Goal: Task Accomplishment & Management: Use online tool/utility

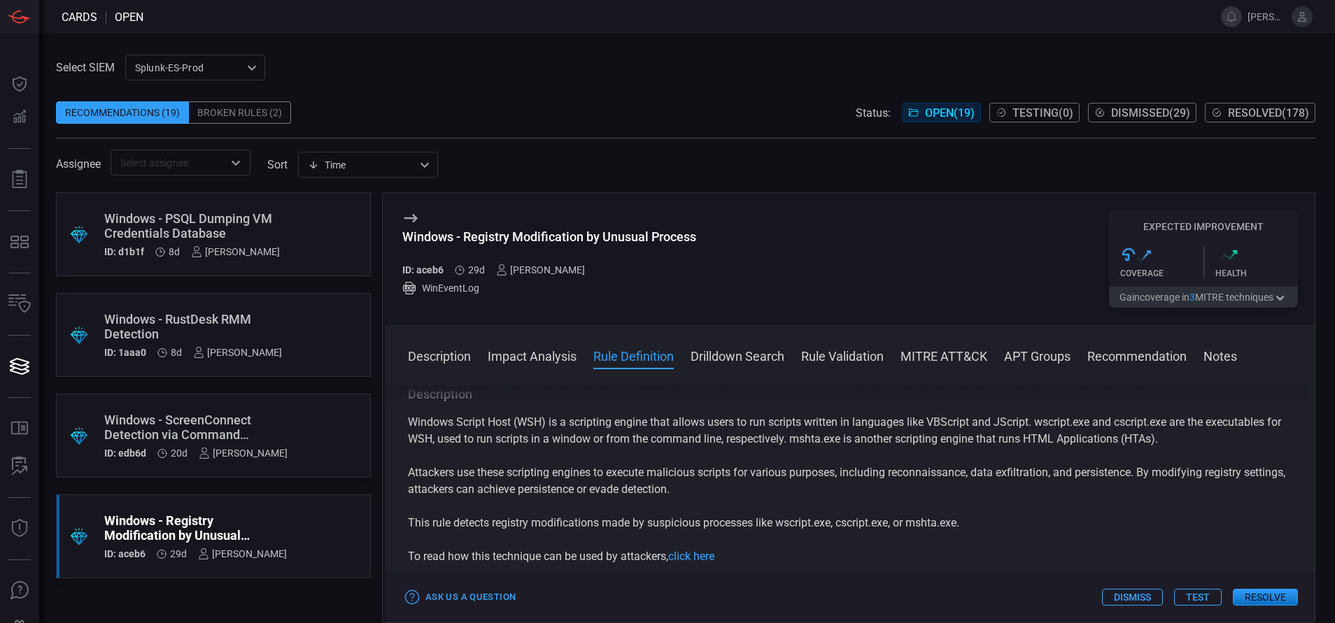
scroll to position [655, 0]
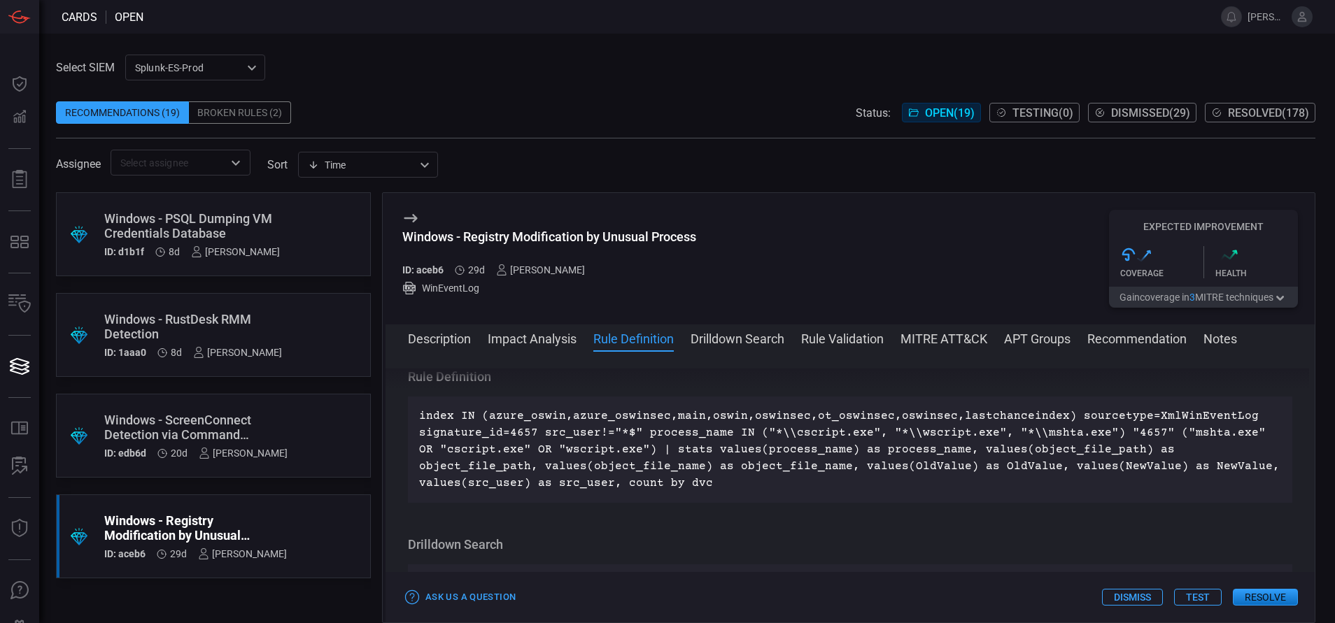
click at [257, 432] on div "Windows - ScreenConnect Detection via Command Parameters" at bounding box center [195, 427] width 183 height 29
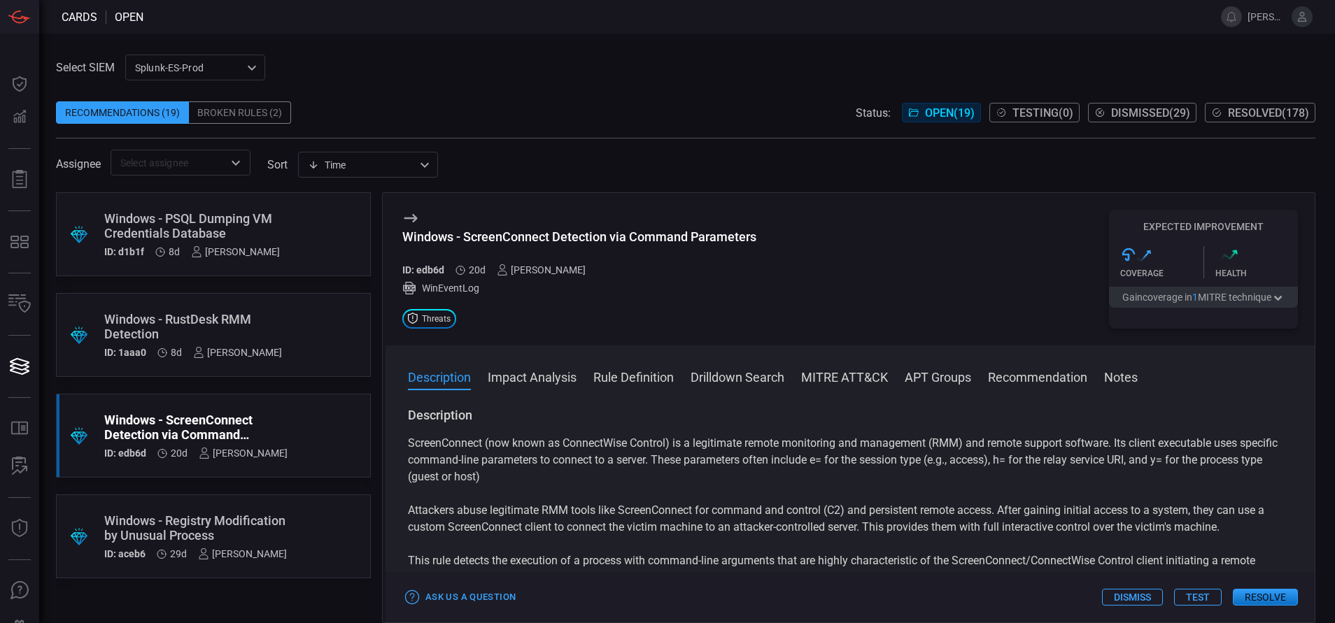
click at [624, 379] on button "Rule Definition" at bounding box center [633, 376] width 80 height 17
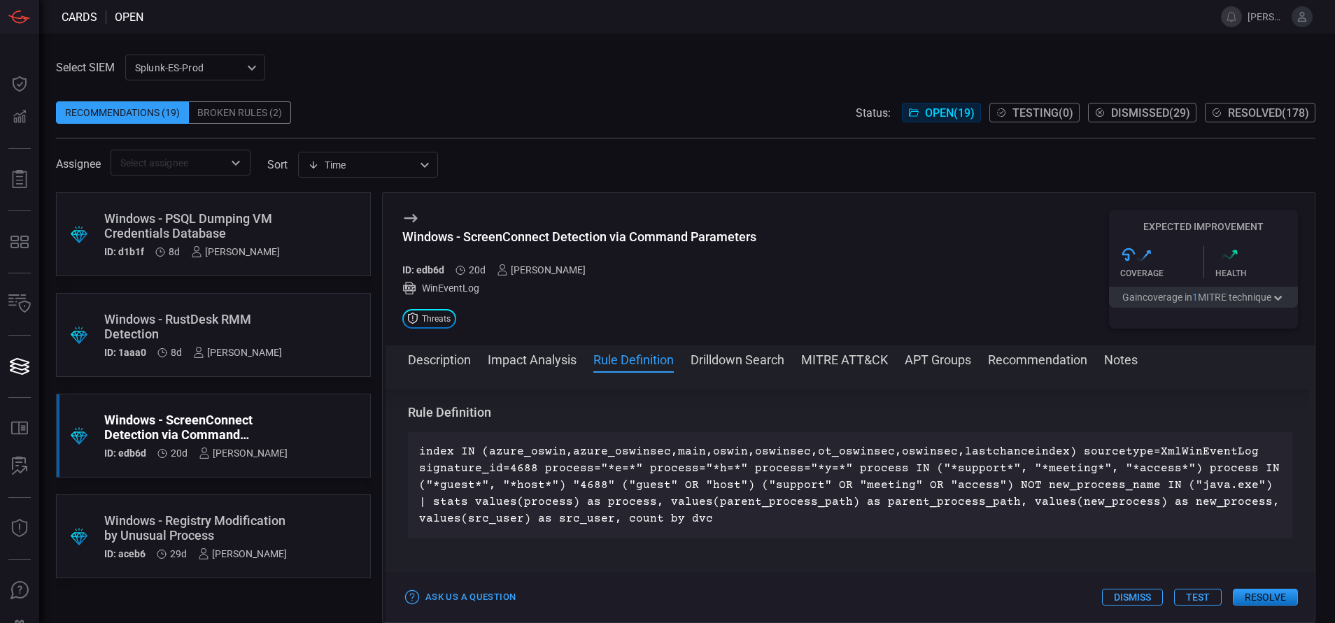
scroll to position [506, 0]
click at [297, 523] on div ".suggested_cards_icon{fill:url(#suggested_cards_icon);} Windows - Registry Modi…" at bounding box center [213, 537] width 315 height 84
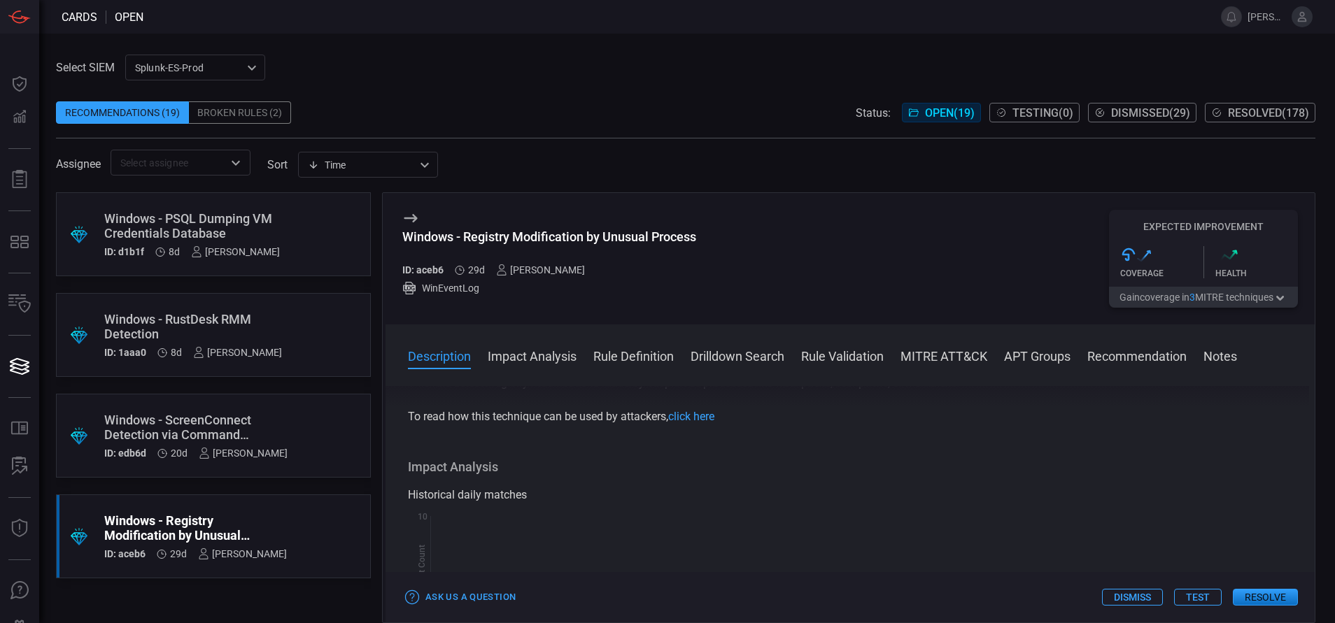
scroll to position [144, 0]
click at [623, 355] on button "Rule Definition" at bounding box center [633, 355] width 80 height 17
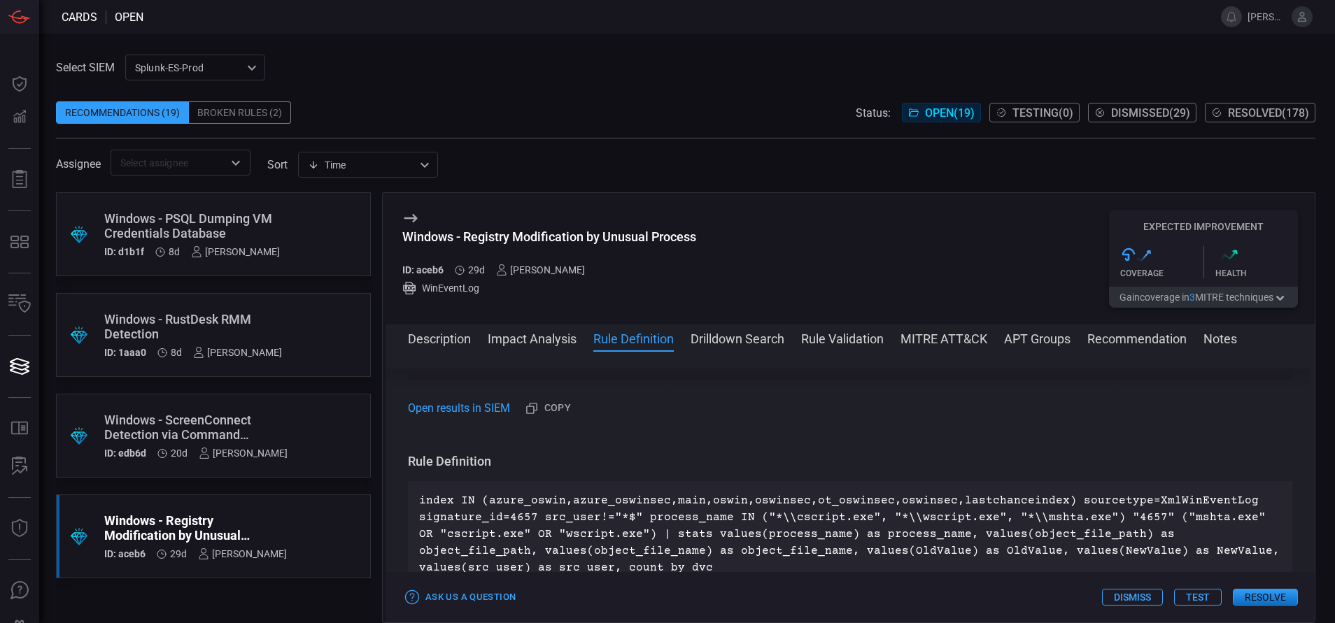
scroll to position [641, 0]
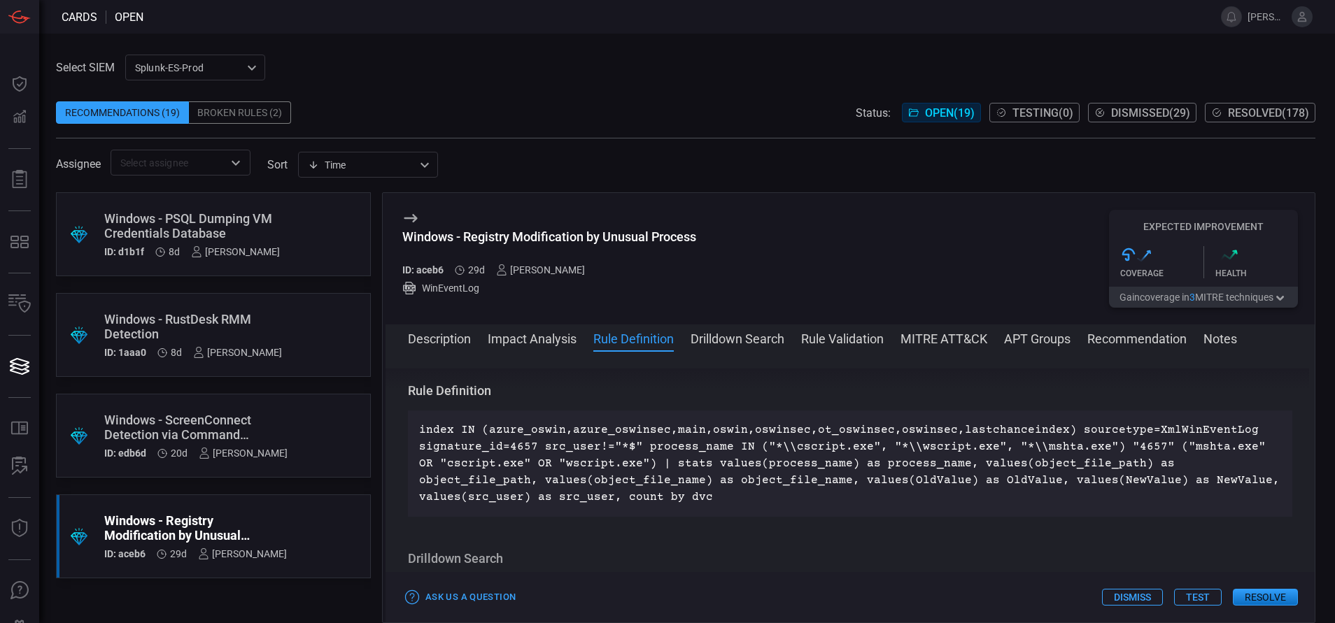
click at [295, 234] on div ".suggested_cards_icon{fill:url(#suggested_cards_icon);} Windows - PSQL Dumping …" at bounding box center [213, 234] width 315 height 84
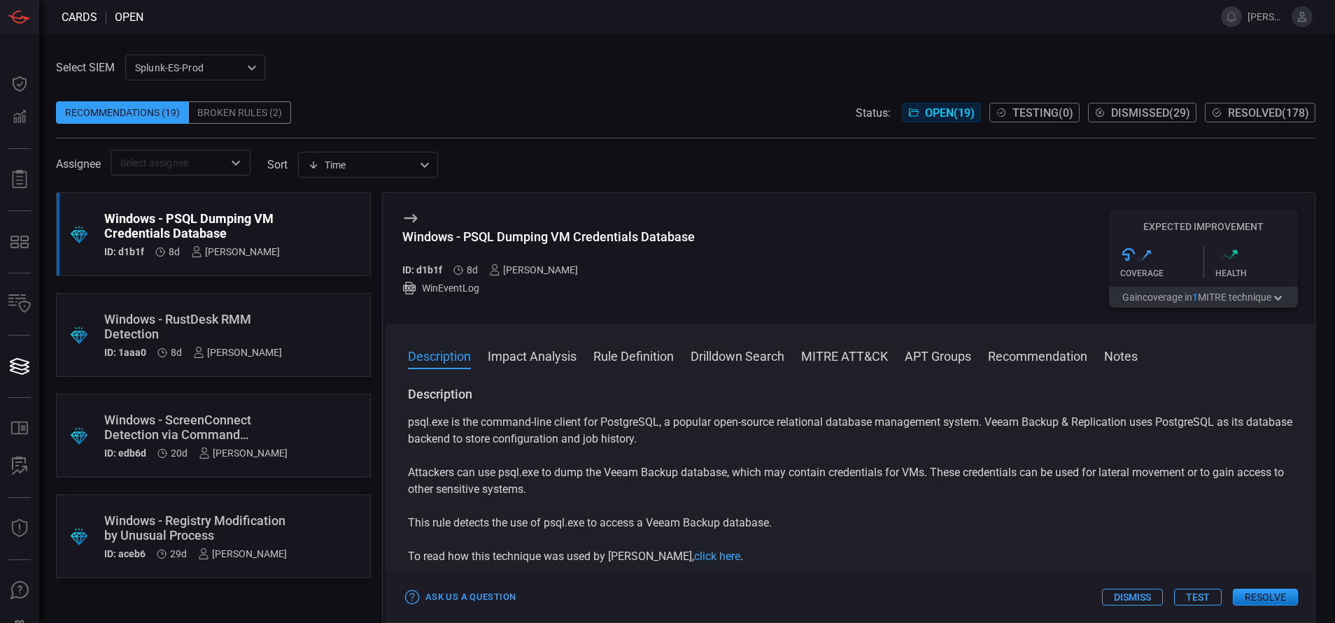
click at [623, 361] on button "Rule Definition" at bounding box center [633, 355] width 80 height 17
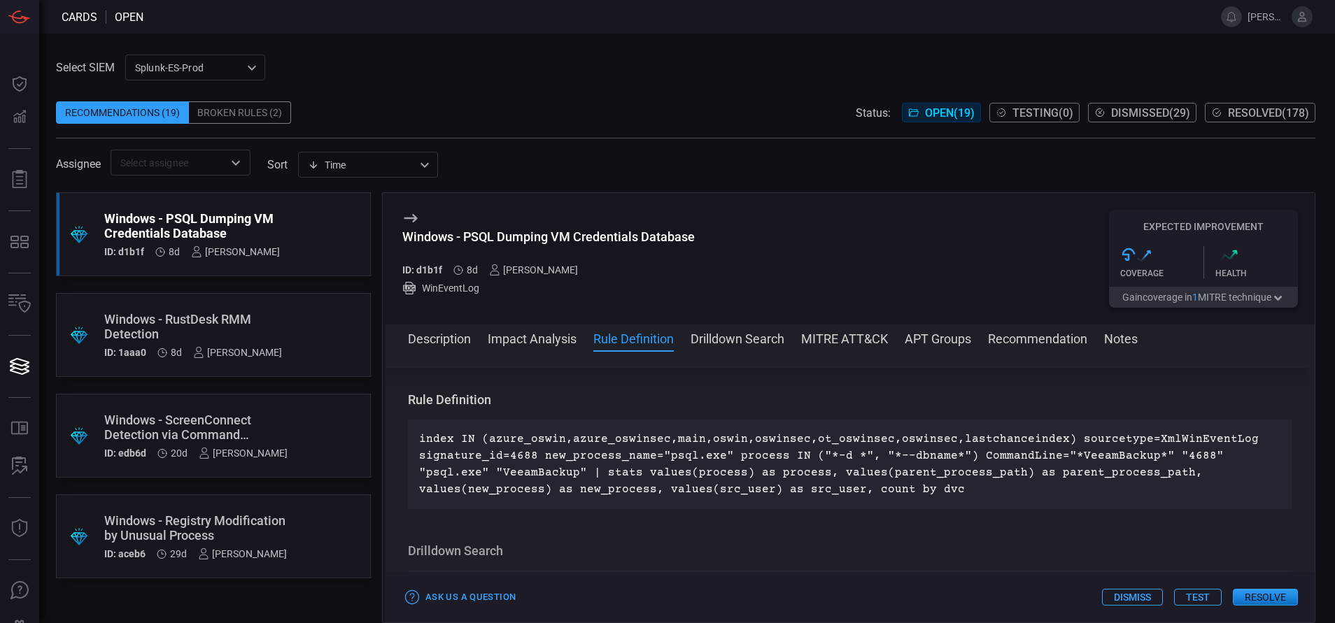
scroll to position [472, 0]
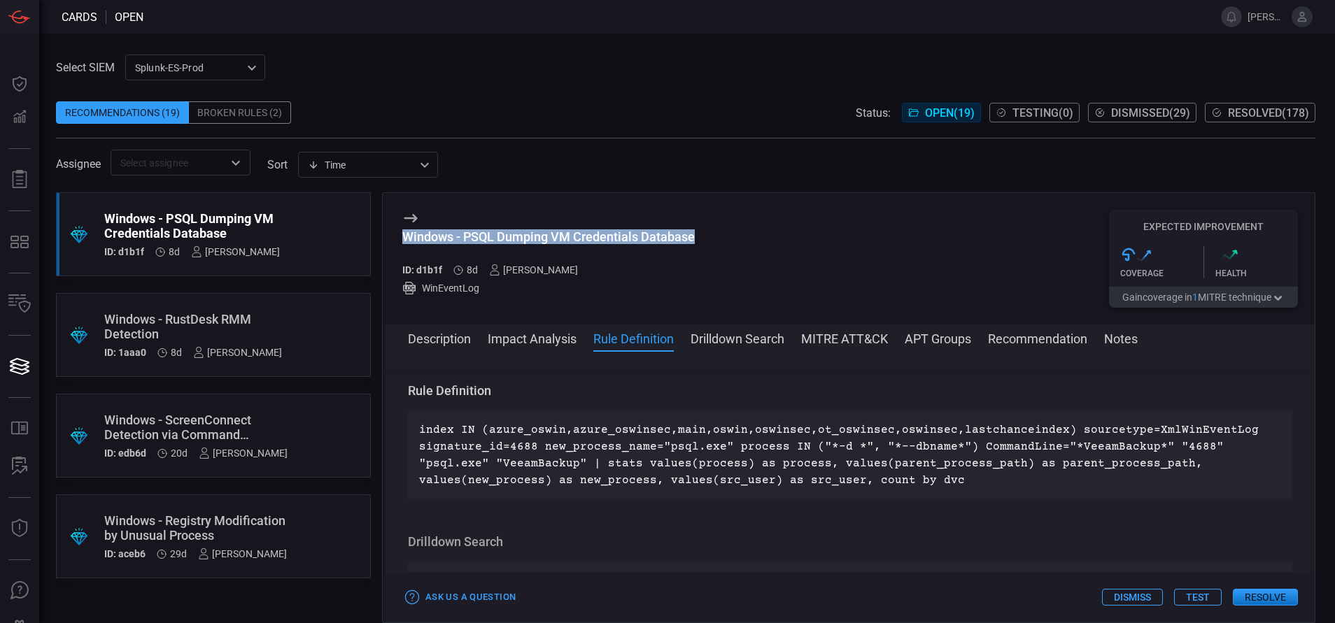
drag, startPoint x: 697, startPoint y: 240, endPoint x: 415, endPoint y: 230, distance: 282.1
click at [415, 230] on div "Windows - PSQL Dumping VM Credentials Database ID: d1b1f 8d [PERSON_NAME] WinEv…" at bounding box center [849, 259] width 929 height 132
copy div "indows - PSQL Dumping VM Credentials Database"
click at [672, 230] on div "Windows - PSQL Dumping VM Credentials Database" at bounding box center [548, 236] width 292 height 15
drag, startPoint x: 703, startPoint y: 232, endPoint x: 405, endPoint y: 236, distance: 298.0
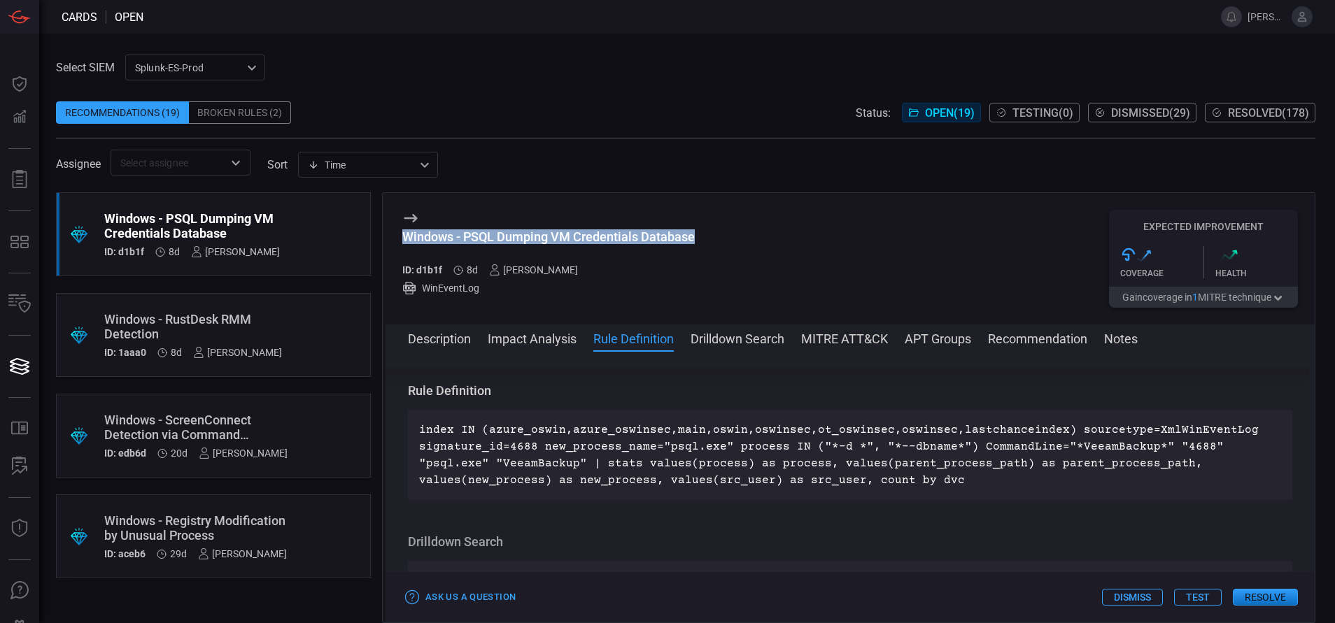
click at [405, 236] on div "Windows - PSQL Dumping VM Credentials Database ID: d1b1f 8d [PERSON_NAME] WinEv…" at bounding box center [849, 259] width 929 height 132
copy div "Windows - PSQL Dumping VM Credentials Database"
click at [839, 340] on button "MITRE ATT&CK" at bounding box center [844, 337] width 87 height 17
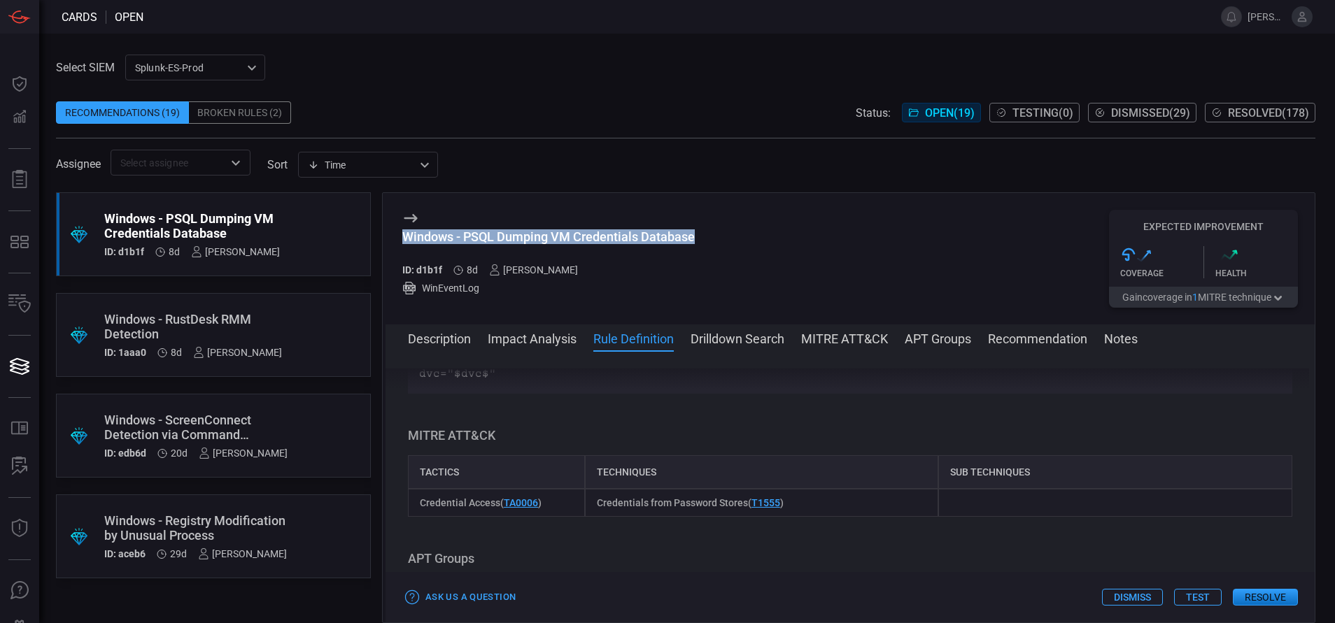
scroll to position [741, 0]
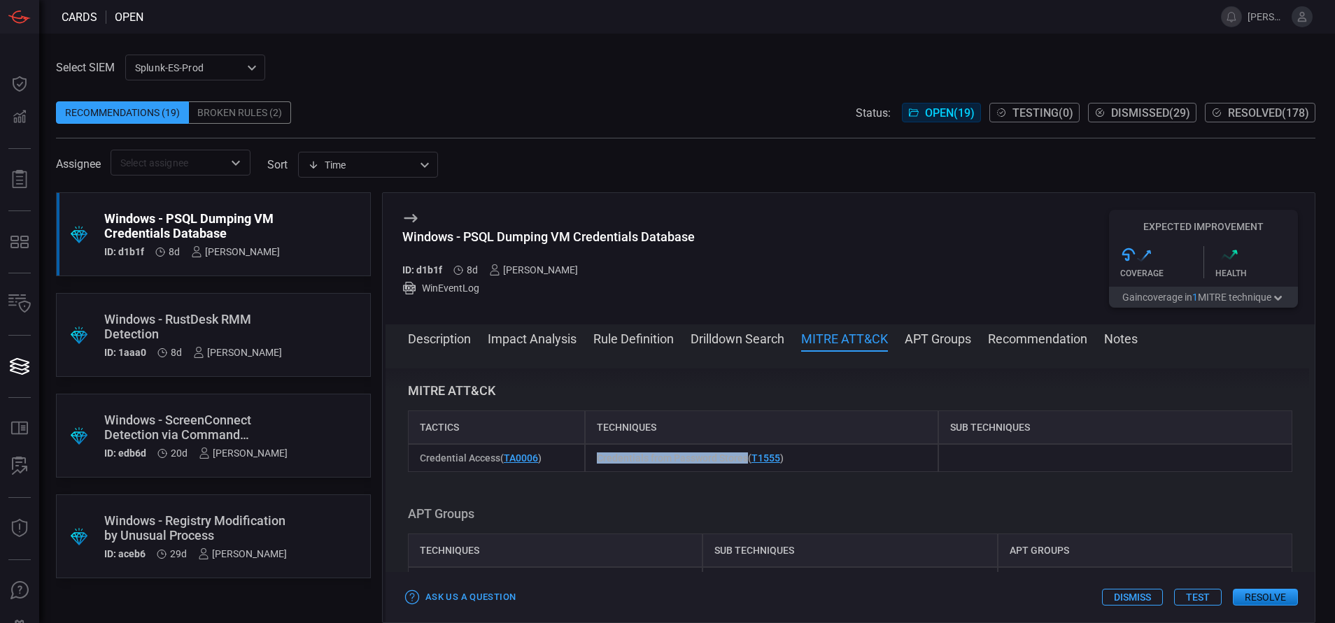
drag, startPoint x: 742, startPoint y: 453, endPoint x: 595, endPoint y: 450, distance: 146.2
click at [595, 450] on div "Credentials from Password Stores ( T1555 )" at bounding box center [762, 458] width 354 height 28
copy span "Credentials from Password Stores"
click at [432, 342] on button "Description" at bounding box center [439, 337] width 63 height 17
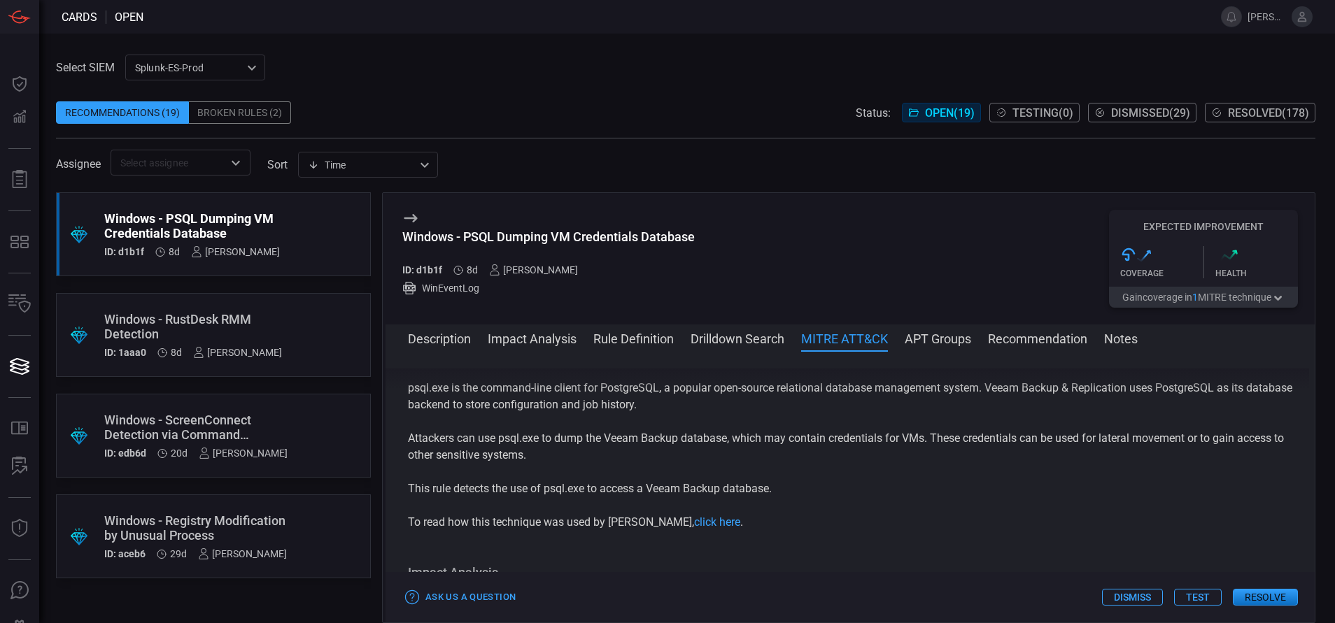
scroll to position [0, 0]
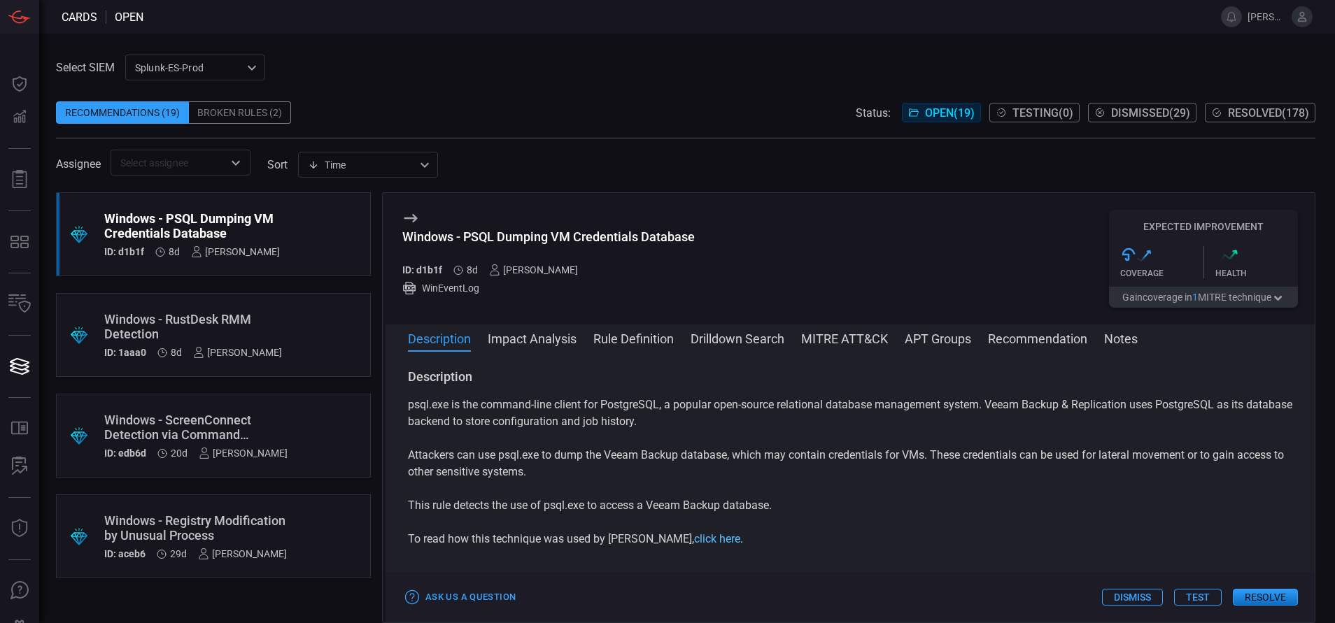
click at [694, 544] on link "click here" at bounding box center [717, 538] width 46 height 13
click at [631, 342] on button "Rule Definition" at bounding box center [633, 337] width 80 height 17
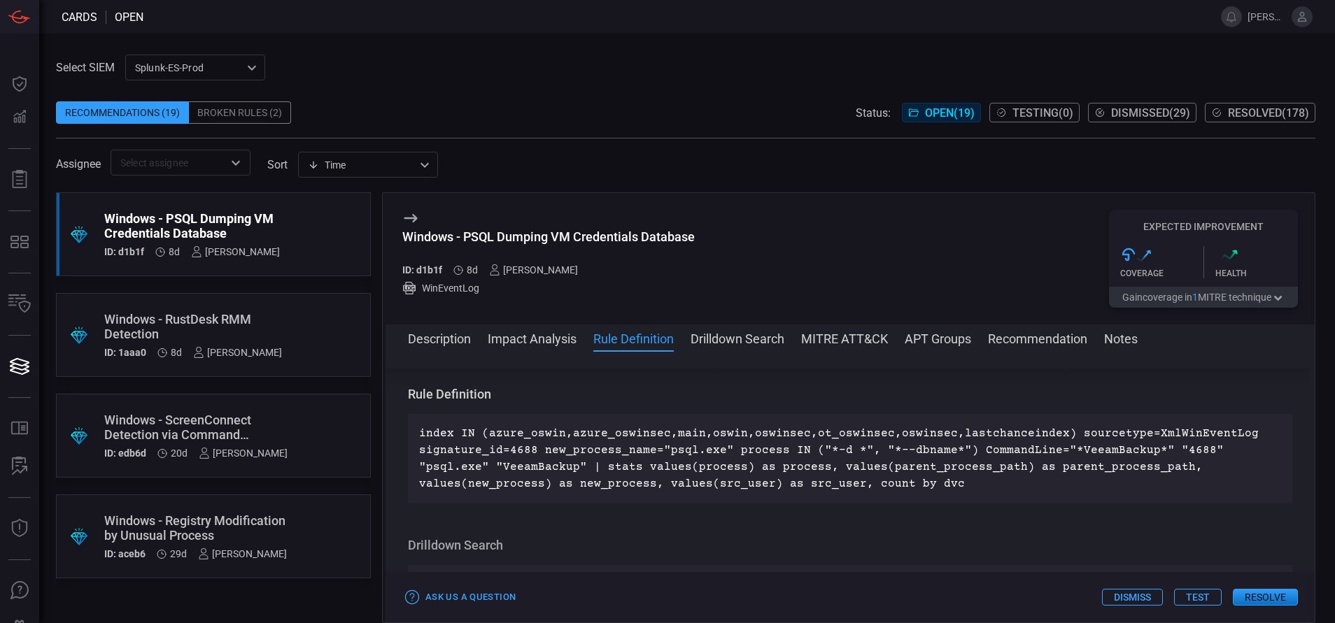
scroll to position [472, 0]
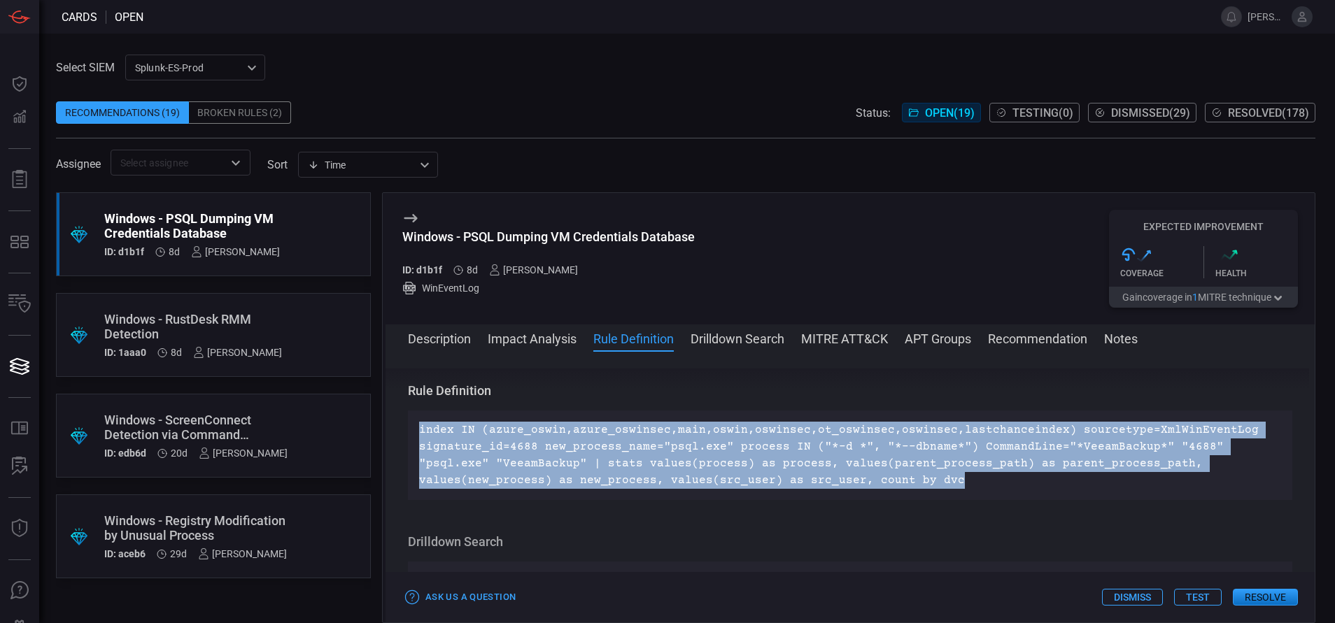
drag, startPoint x: 795, startPoint y: 482, endPoint x: 420, endPoint y: 427, distance: 378.9
click at [420, 427] on p "index IN (azure_oswin,azure_oswinsec,main,oswin,oswinsec,ot_oswinsec,oswinsec,l…" at bounding box center [850, 455] width 862 height 67
copy p "index IN (azure_oswin,azure_oswinsec,main,oswin,oswinsec,ot_oswinsec,oswinsec,l…"
click at [746, 345] on button "Drilldown Search" at bounding box center [737, 337] width 94 height 17
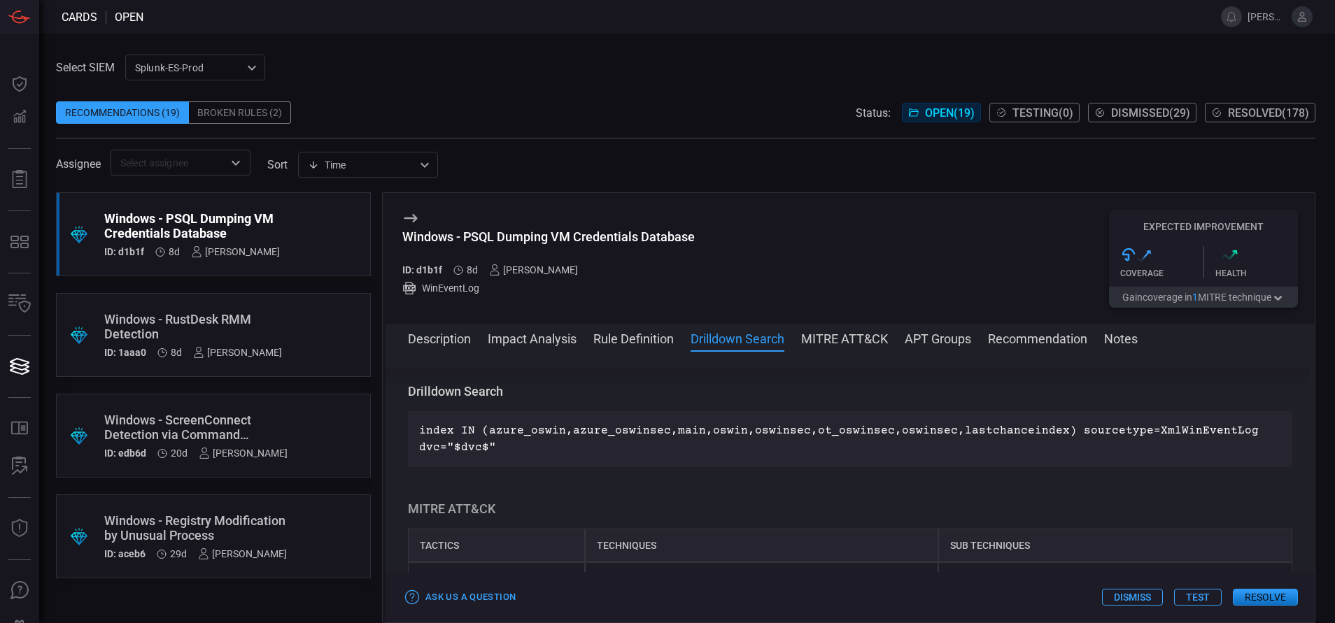
scroll to position [623, 0]
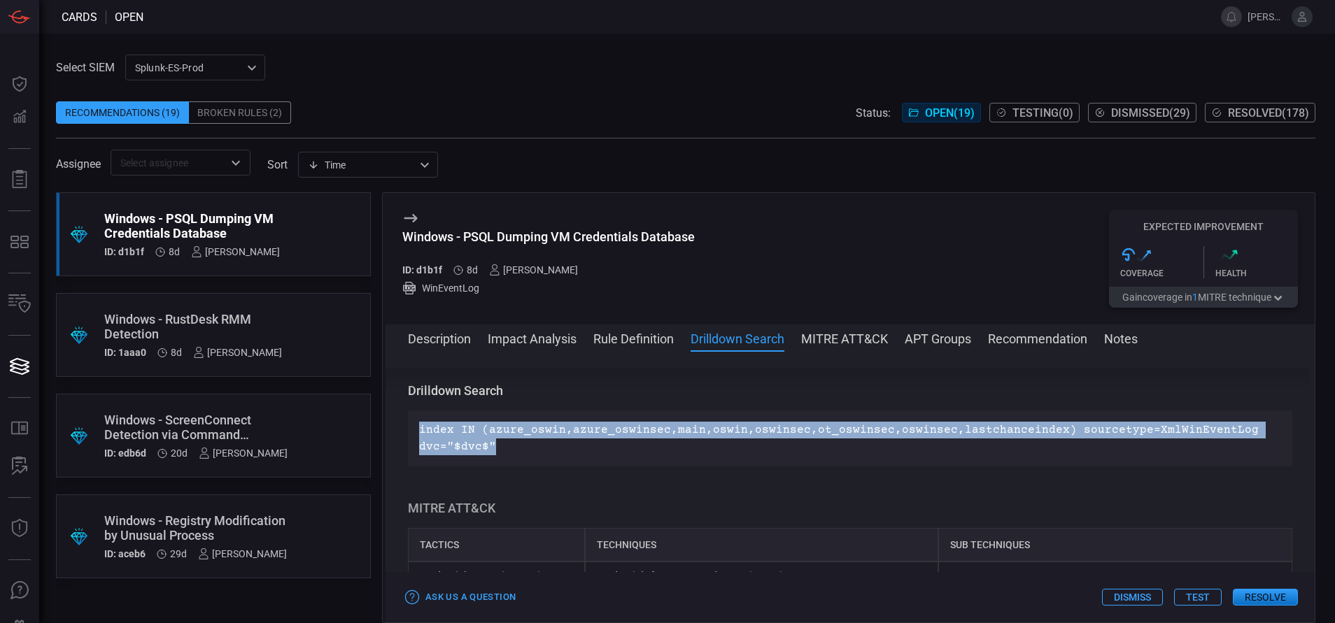
drag, startPoint x: 497, startPoint y: 444, endPoint x: 418, endPoint y: 421, distance: 82.2
click at [418, 421] on div "index IN (azure_oswin,azure_oswinsec,main,oswin,oswinsec,ot_oswinsec,oswinsec,l…" at bounding box center [850, 439] width 884 height 56
copy p "index IN (azure_oswin,azure_oswinsec,main,oswin,oswinsec,ot_oswinsec,oswinsec,l…"
click at [414, 339] on button "Description" at bounding box center [439, 337] width 63 height 17
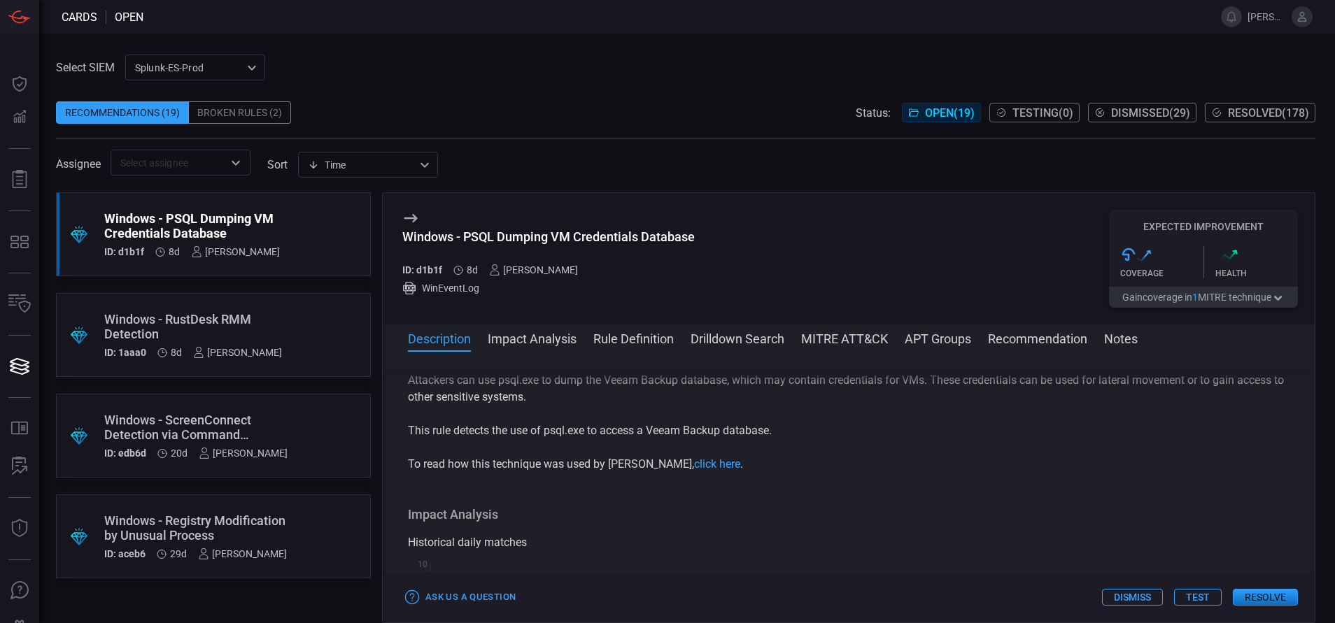
scroll to position [76, 0]
click at [634, 336] on button "Rule Definition" at bounding box center [633, 337] width 80 height 17
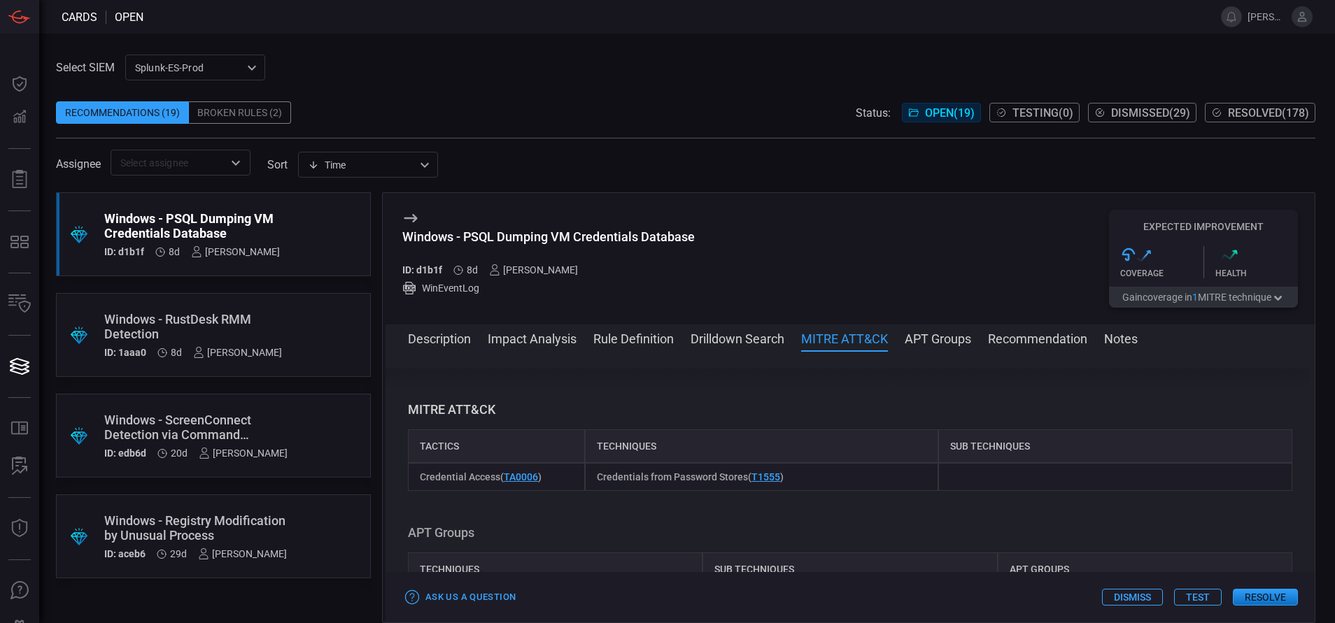
scroll to position [742, 0]
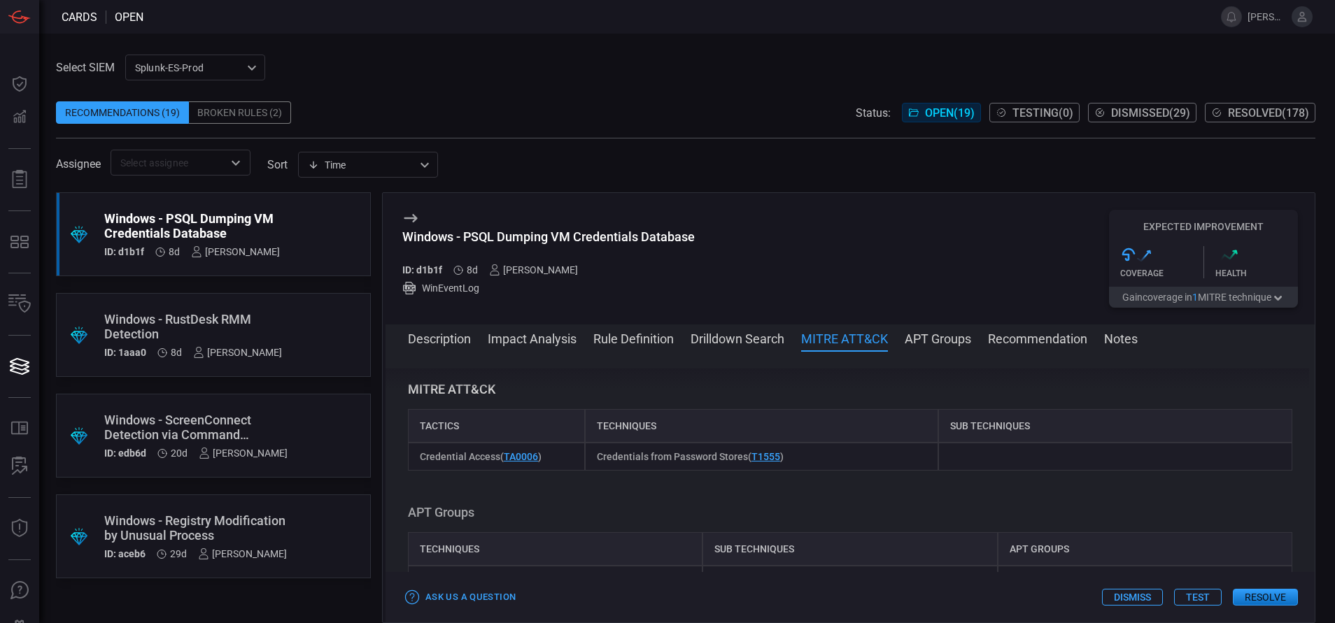
click at [628, 336] on button "Rule Definition" at bounding box center [633, 337] width 80 height 17
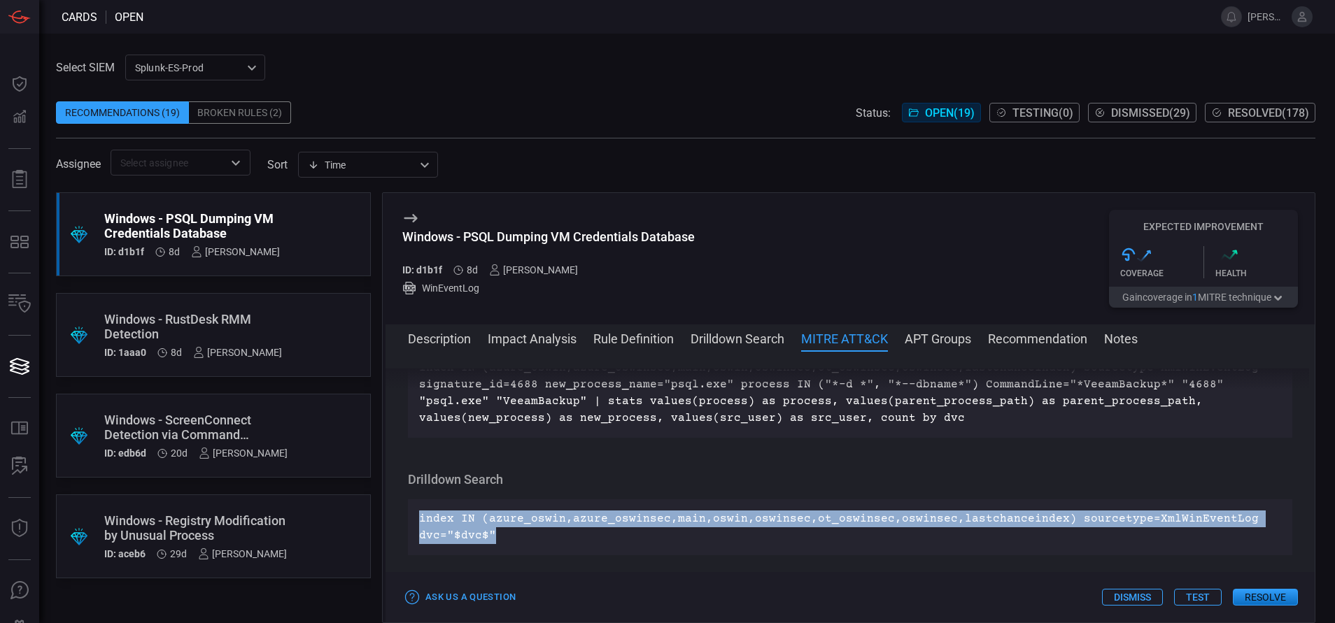
scroll to position [472, 0]
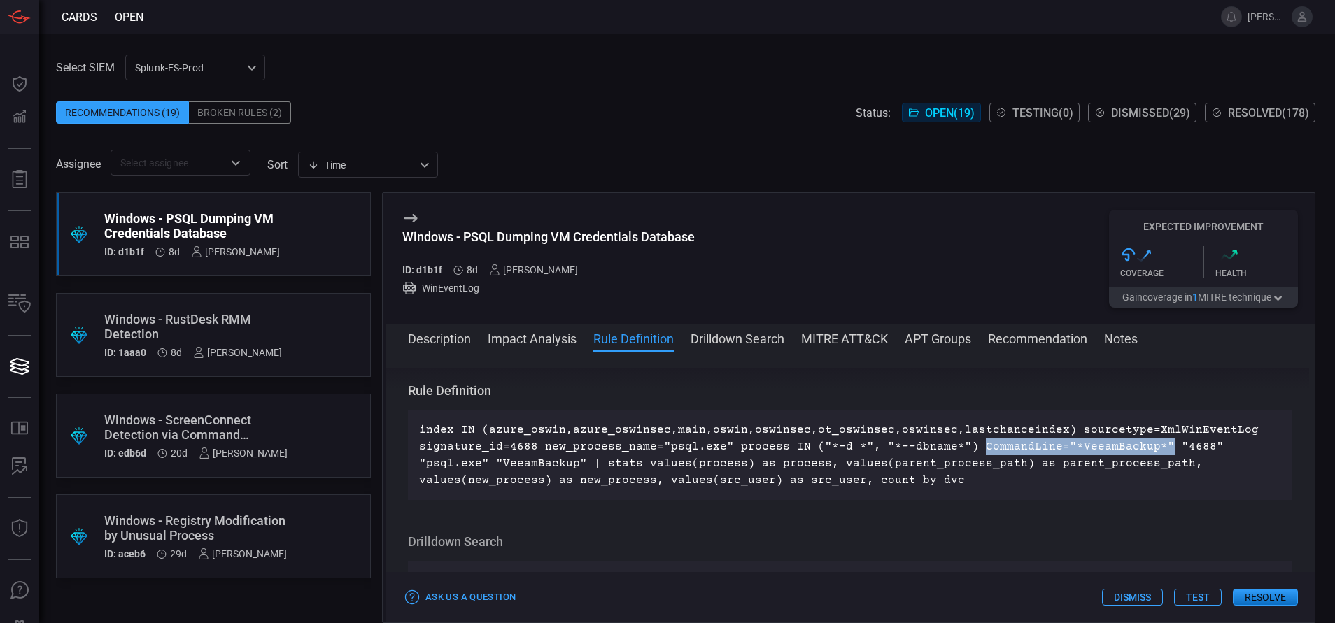
drag, startPoint x: 1144, startPoint y: 444, endPoint x: 965, endPoint y: 443, distance: 179.8
click at [965, 443] on p "index IN (azure_oswin,azure_oswinsec,main,oswin,oswinsec,ot_oswinsec,oswinsec,l…" at bounding box center [850, 455] width 862 height 67
copy p "CommandLine="*VeeamBackup*""
click at [828, 334] on button "MITRE ATT&CK" at bounding box center [844, 337] width 87 height 17
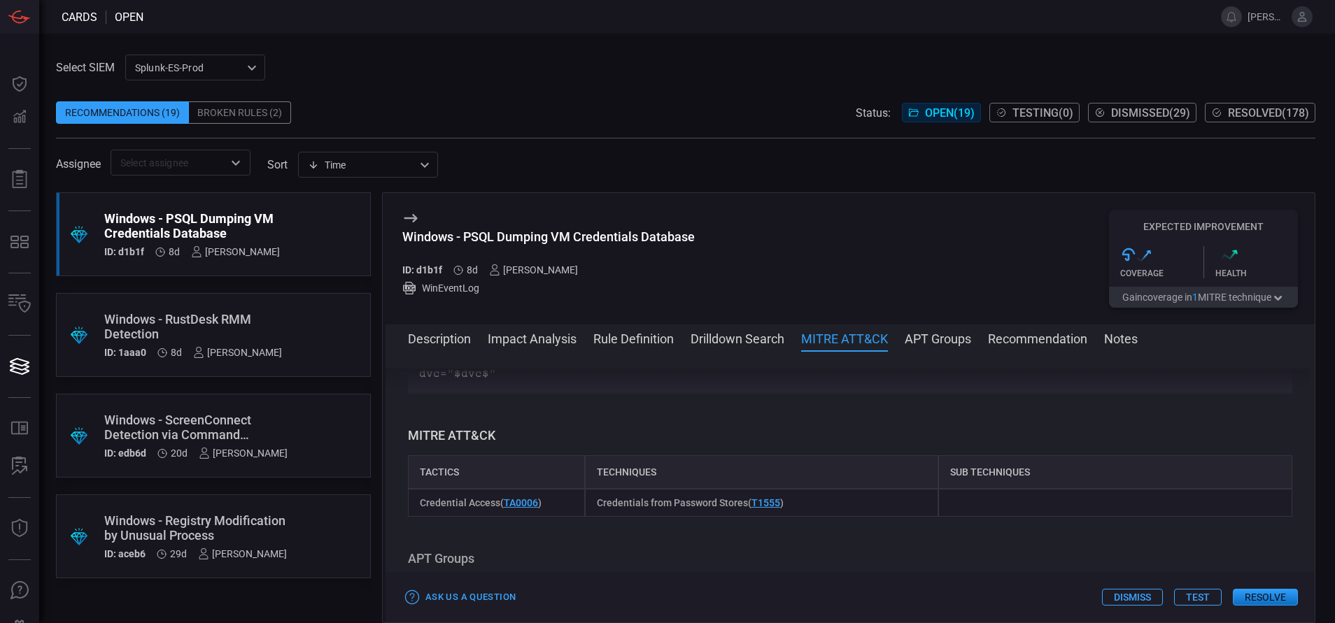
scroll to position [741, 0]
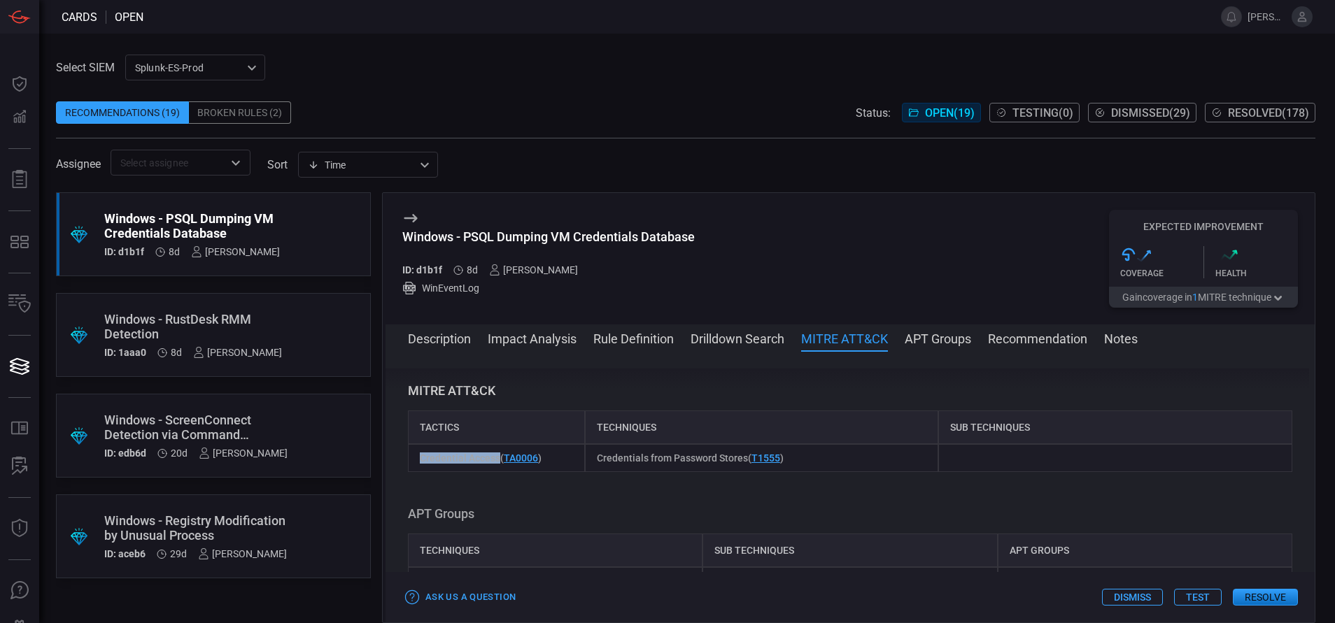
drag, startPoint x: 497, startPoint y: 455, endPoint x: 401, endPoint y: 460, distance: 96.7
click at [401, 460] on div "Description psql.exe is the command-line client for PostgreSQL, a popular open-…" at bounding box center [849, 485] width 929 height 232
copy span "Credential Access"
click at [1254, 596] on button "Resolve" at bounding box center [1265, 597] width 65 height 17
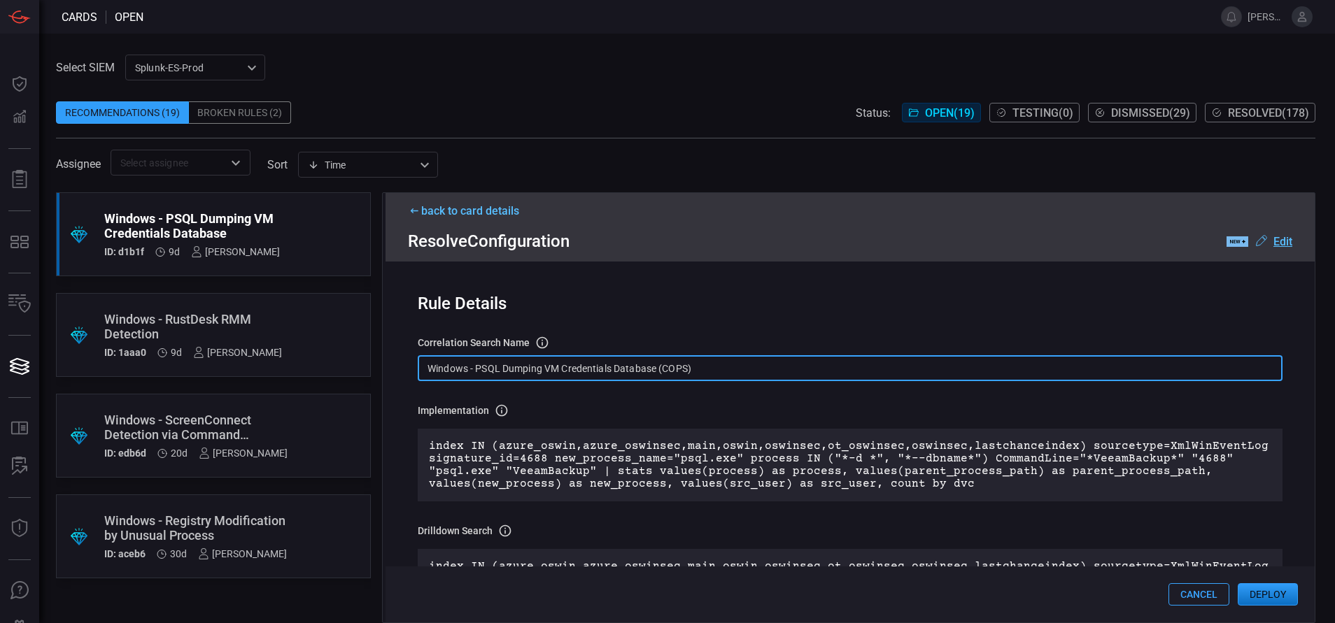
click at [718, 367] on input "Windows - PSQL Dumping VM Credentials Database (COPS)" at bounding box center [850, 368] width 865 height 26
paste input "Process - PSQL Dumping VM Credentials Database"
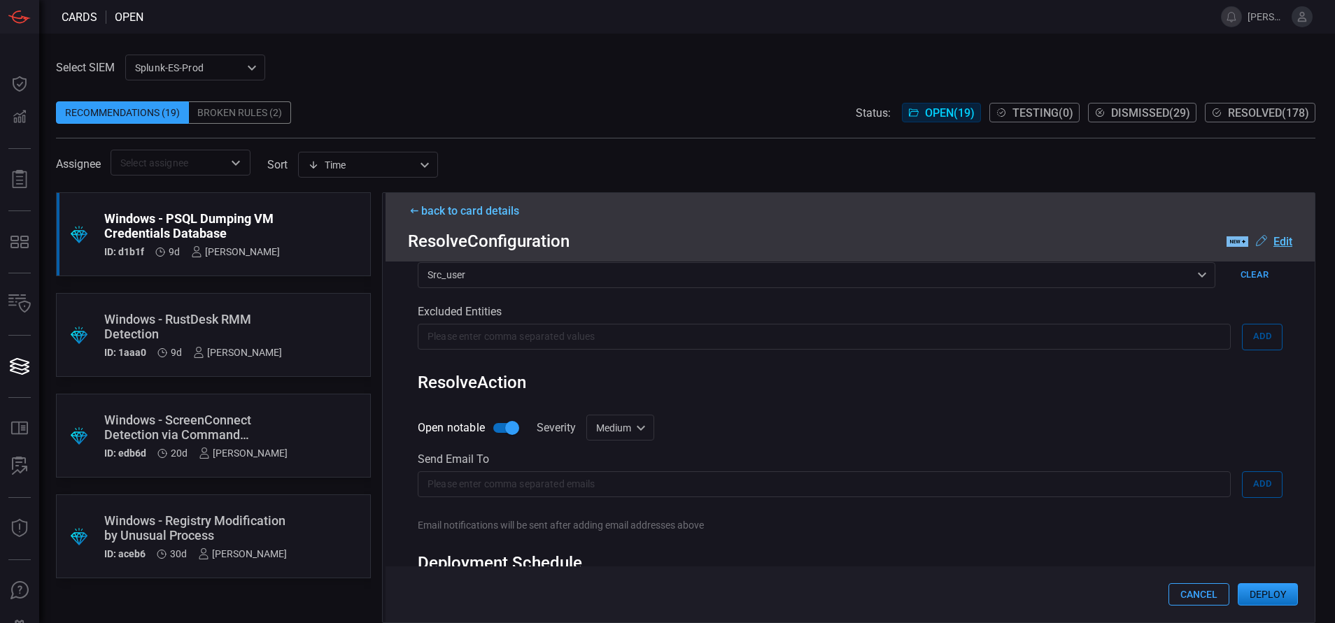
scroll to position [694, 0]
type input "Win Process - PSQL Dumping VM Credentials Database"
click at [648, 423] on div "Medium medium Informational Low Medium High Critical ​" at bounding box center [620, 426] width 68 height 26
click at [621, 482] on li "Low" at bounding box center [621, 482] width 83 height 23
type input "low"
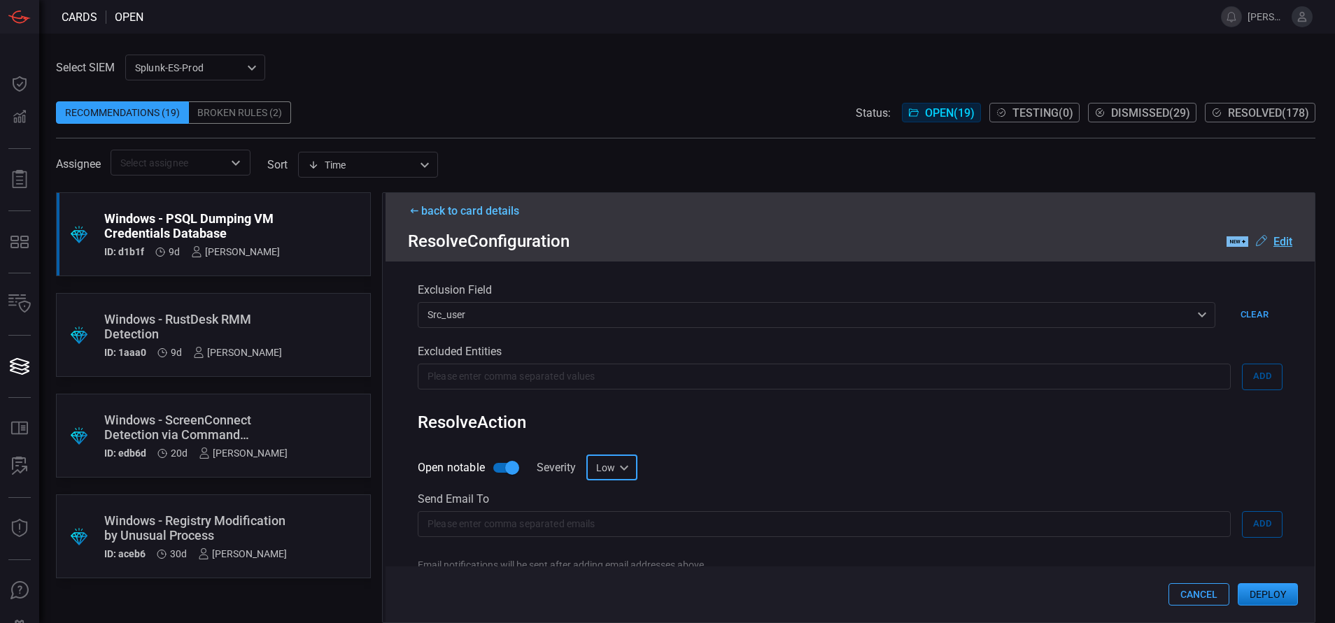
scroll to position [662, 0]
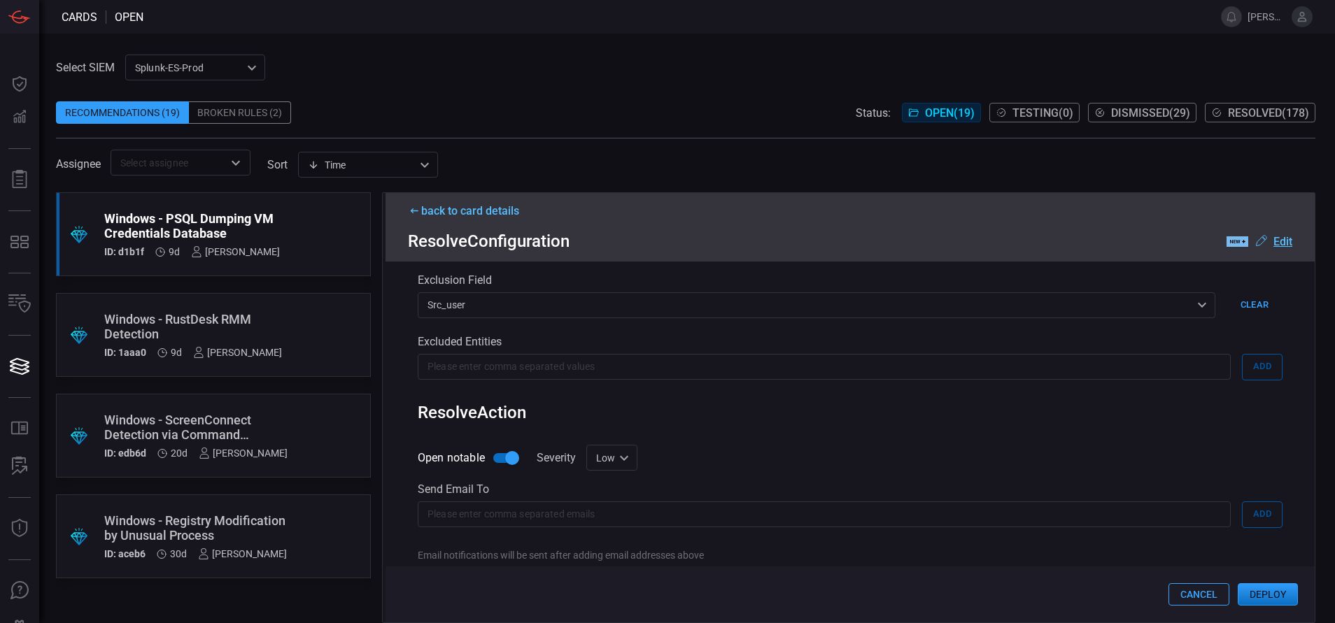
click at [1249, 597] on button "Deploy" at bounding box center [1267, 594] width 60 height 22
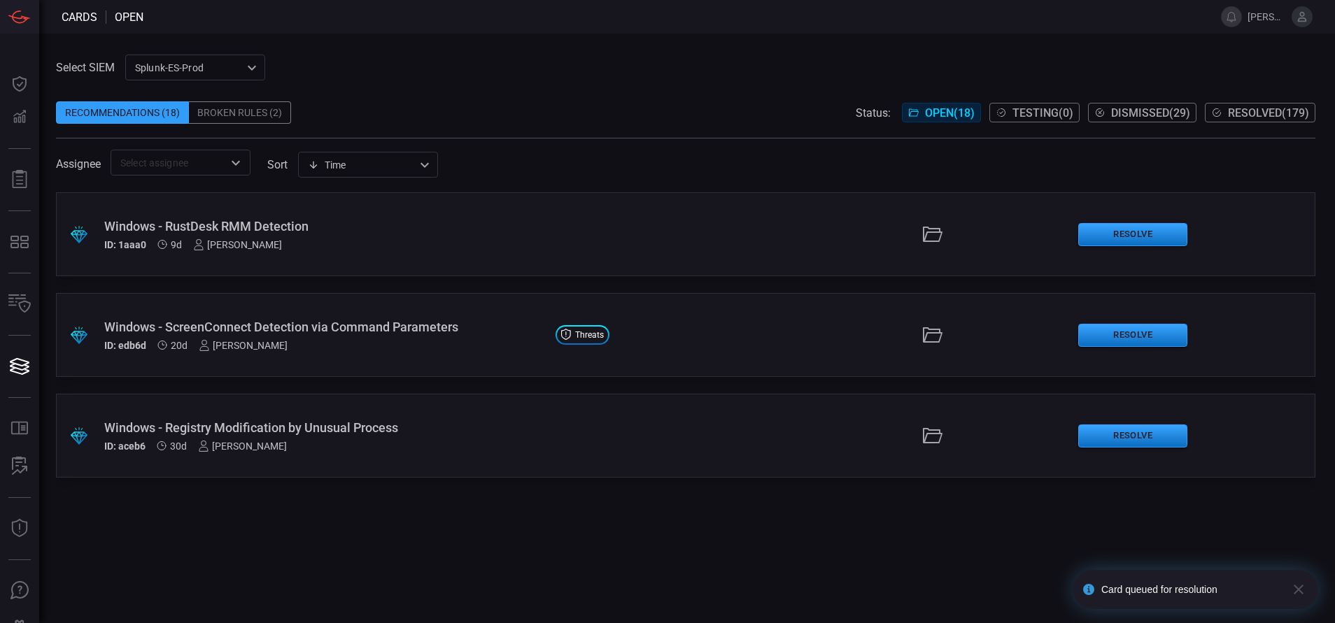
click at [1237, 108] on span "Resolved ( 179 )" at bounding box center [1268, 112] width 81 height 13
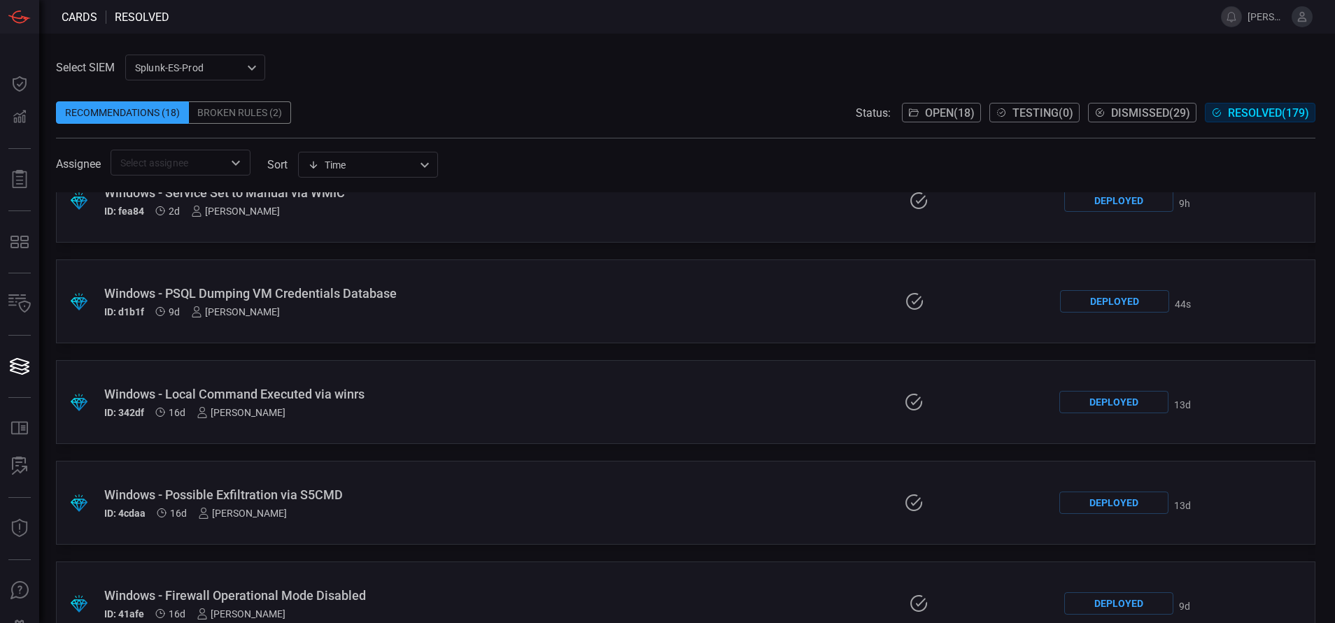
scroll to position [27, 0]
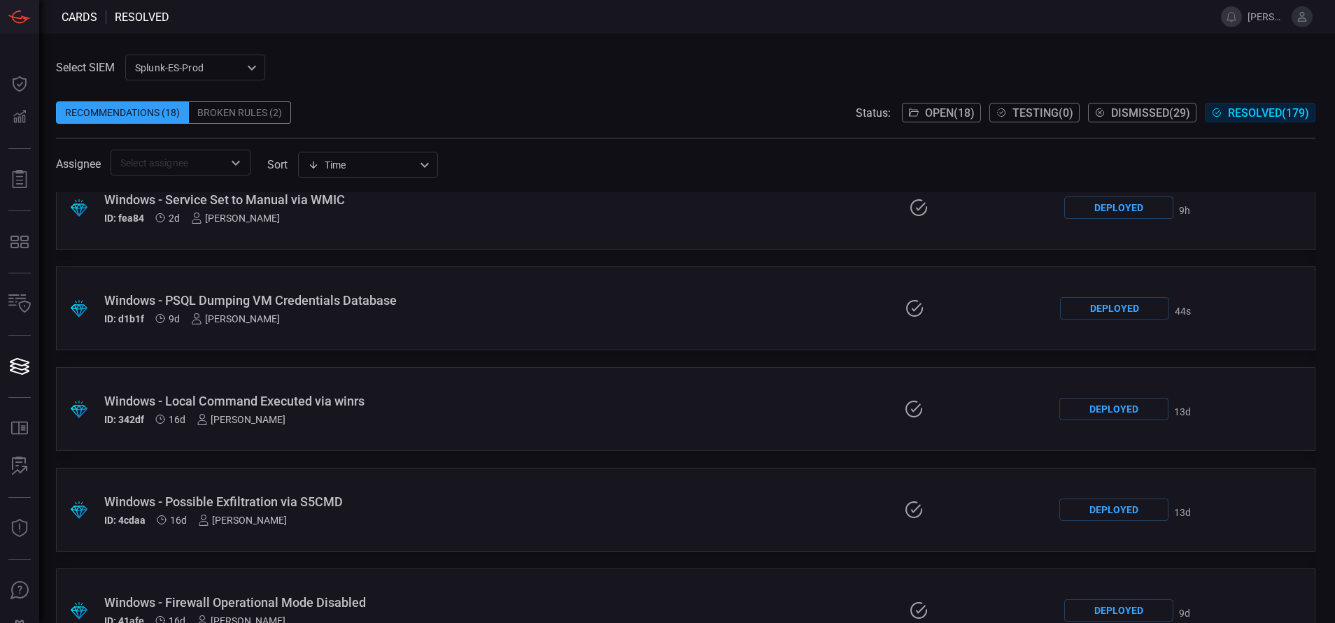
click at [388, 311] on div "Windows - PSQL Dumping VM Credentials Database ID: d1b1f 9d [PERSON_NAME]" at bounding box center [318, 308] width 428 height 31
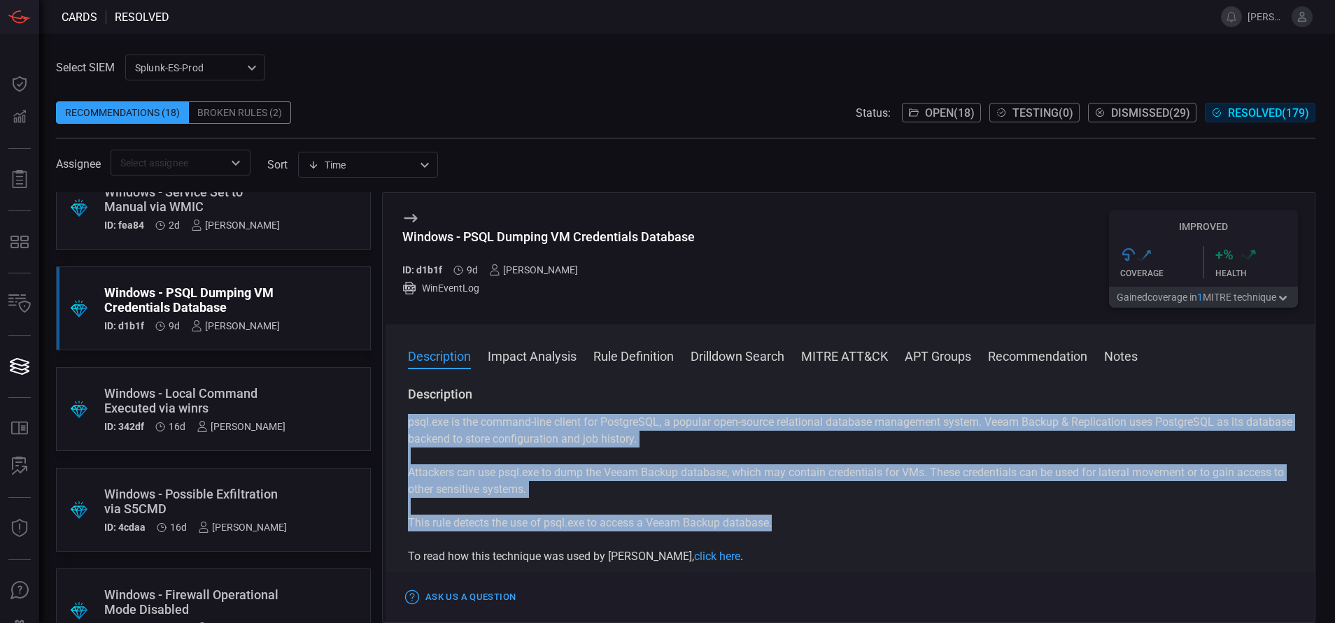
drag, startPoint x: 779, startPoint y: 523, endPoint x: 406, endPoint y: 428, distance: 383.9
click at [406, 428] on div "Description psql.exe is the command-line client for PostgreSQL, a popular open-…" at bounding box center [849, 502] width 929 height 232
copy div "psql.exe is the command-line client for PostgreSQL, a popular open-source relat…"
